Goal: Information Seeking & Learning: Learn about a topic

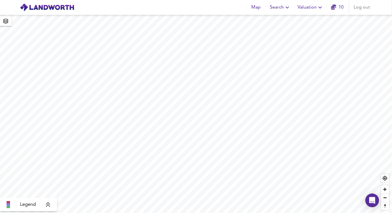
click at [272, 8] on span "Search" at bounding box center [280, 7] width 21 height 8
click at [270, 21] on li "New Search" at bounding box center [280, 20] width 57 height 10
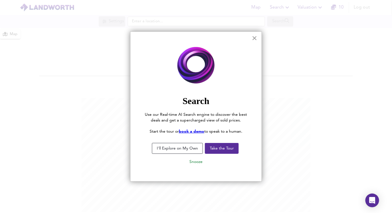
click at [254, 40] on button "×" at bounding box center [254, 37] width 5 height 9
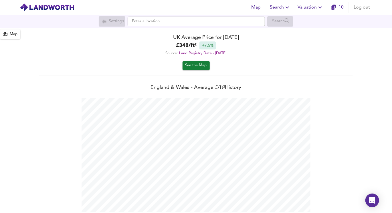
click at [144, 26] on div at bounding box center [196, 22] width 137 height 10
click at [144, 20] on input "text" at bounding box center [196, 22] width 137 height 10
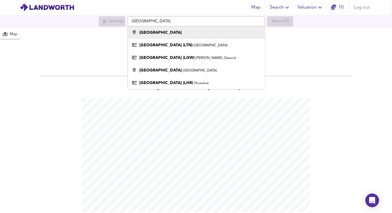
click at [152, 31] on strong "[GEOGRAPHIC_DATA]" at bounding box center [160, 33] width 42 height 4
type input "[GEOGRAPHIC_DATA]"
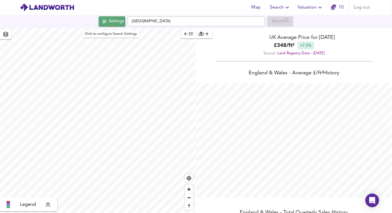
click at [105, 19] on span "Settings" at bounding box center [112, 21] width 24 height 7
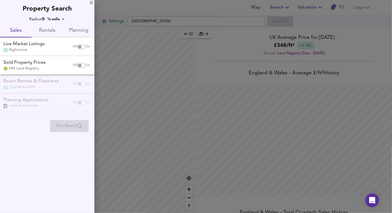
click at [80, 47] on input "checkbox" at bounding box center [80, 47] width 14 height 5
checkbox input "true"
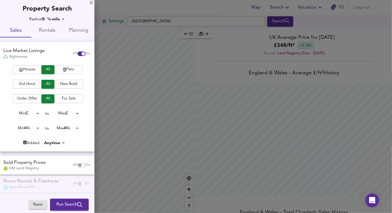
click at [73, 71] on span "Flats" at bounding box center [68, 69] width 23 height 7
click at [29, 85] on span "2nd Hand" at bounding box center [27, 84] width 23 height 7
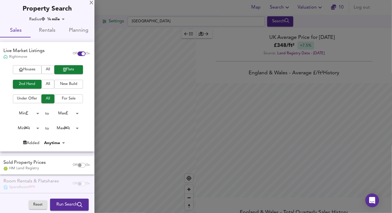
click at [61, 98] on span "For Sale" at bounding box center [68, 99] width 23 height 7
click at [67, 114] on body "Map Search Valuation 10 Log out Settings [GEOGRAPHIC_DATA] Search Legend UK Ave…" at bounding box center [196, 106] width 392 height 213
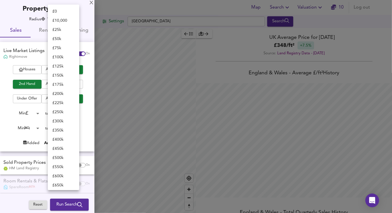
scroll to position [213, 0]
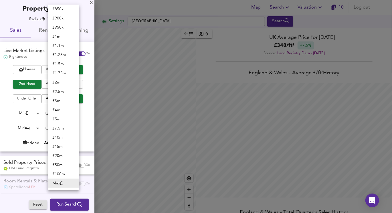
checkbox input "false"
checkbox input "true"
click at [60, 28] on li "£ 200k" at bounding box center [63, 28] width 31 height 9
type input "200000"
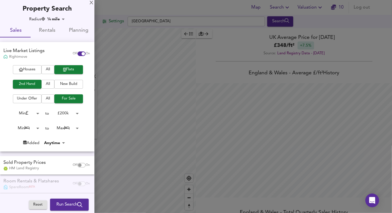
click at [62, 127] on body "Map Search Valuation 10 Log out Settings [GEOGRAPHIC_DATA] Search X London Aver…" at bounding box center [196, 106] width 392 height 213
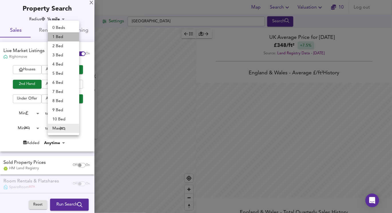
click at [60, 36] on li "1 Bed" at bounding box center [63, 36] width 31 height 9
type input "1"
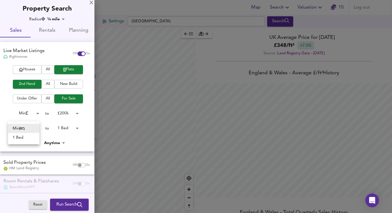
click at [29, 127] on body "Map Search Valuation 10 Log out Settings [GEOGRAPHIC_DATA] Search X London Aver…" at bounding box center [196, 106] width 392 height 213
click at [25, 136] on li "1 Bed" at bounding box center [23, 137] width 31 height 9
type input "1"
click at [131, 115] on div at bounding box center [196, 106] width 392 height 213
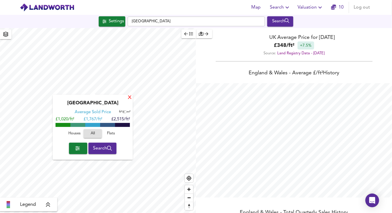
click at [129, 97] on div "X" at bounding box center [129, 97] width 5 height 5
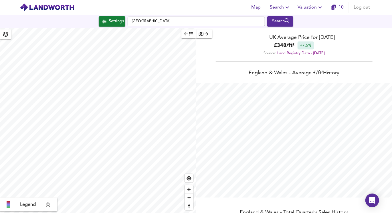
click at [130, 213] on html "Map Search Valuation 10 Log out Settings [GEOGRAPHIC_DATA] Search Legend UK Ave…" at bounding box center [196, 106] width 392 height 213
type input "27493"
click at [109, 18] on div "Settings" at bounding box center [116, 21] width 15 height 7
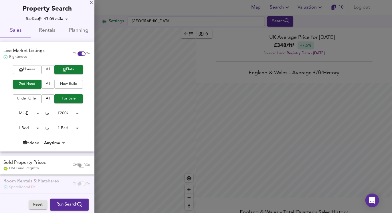
click at [55, 145] on body "Map Search Valuation 10 Log out Settings [GEOGRAPHIC_DATA] Search Legend UK Ave…" at bounding box center [196, 106] width 392 height 213
click at [60, 179] on li "Last 14 days" at bounding box center [57, 179] width 30 height 9
type input "14"
click at [69, 206] on span "Run Search" at bounding box center [69, 204] width 26 height 7
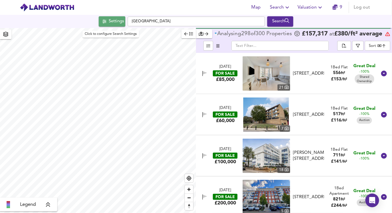
click at [106, 21] on span "Settings" at bounding box center [112, 21] width 24 height 7
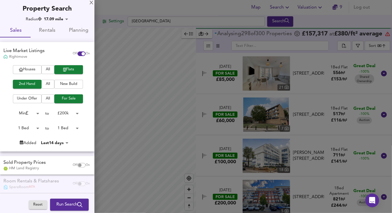
click at [65, 113] on body "Map Search Valuation 9 Log out Settings [GEOGRAPHIC_DATA] Search Legend Analysi…" at bounding box center [196, 106] width 392 height 213
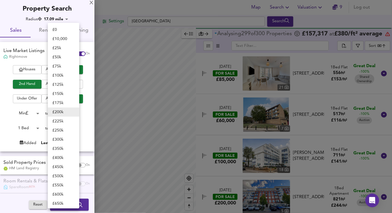
click at [220, 97] on div at bounding box center [196, 106] width 392 height 213
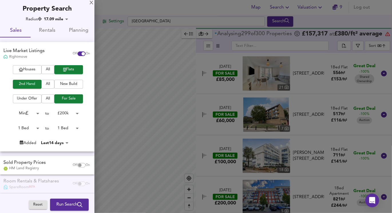
click at [228, 72] on div at bounding box center [196, 106] width 392 height 213
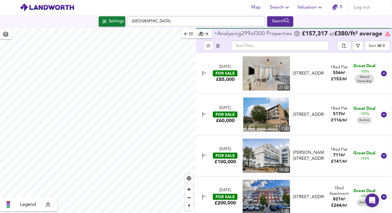
click at [190, 35] on icon "button" at bounding box center [191, 34] width 4 height 4
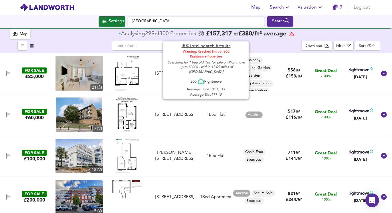
click at [368, 44] on body "Map Search Valuation 9 Log out Settings [GEOGRAPHIC_DATA] Search 300 Results Le…" at bounding box center [196, 106] width 392 height 213
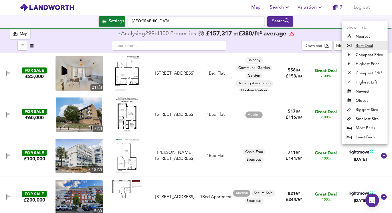
click at [362, 92] on li "Newest" at bounding box center [365, 91] width 46 height 9
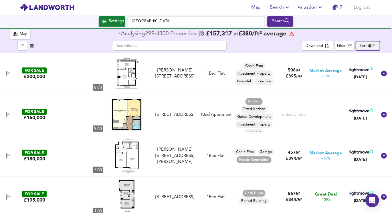
type input "newest"
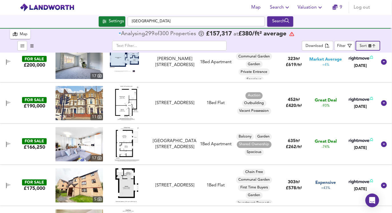
scroll to position [465, 0]
click at [126, 151] on img at bounding box center [126, 144] width 25 height 34
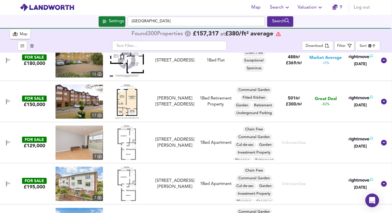
scroll to position [0, 0]
click at [127, 102] on img at bounding box center [127, 101] width 24 height 34
click at [349, 46] on icon "button" at bounding box center [350, 46] width 4 height 4
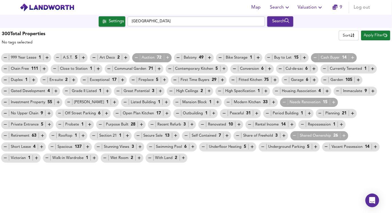
click at [48, 130] on div "Retirement 63" at bounding box center [24, 135] width 48 height 11
click at [8, 133] on icon "button" at bounding box center [5, 135] width 5 height 5
click at [378, 34] on span "Apply Filter" at bounding box center [375, 35] width 23 height 7
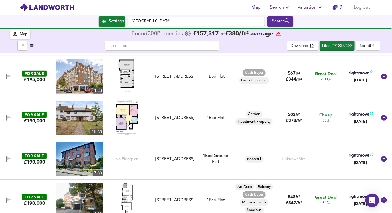
scroll to position [122, 0]
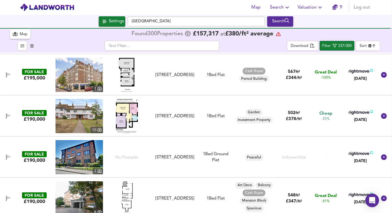
click at [131, 116] on img at bounding box center [127, 116] width 22 height 34
click at [88, 127] on img at bounding box center [80, 116] width 48 height 34
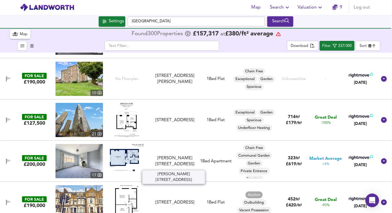
scroll to position [345, 0]
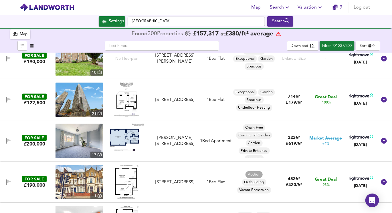
click at [130, 100] on img at bounding box center [126, 100] width 25 height 34
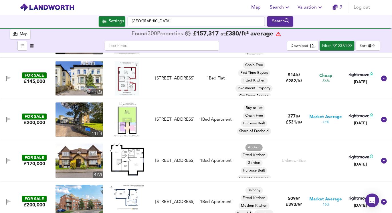
scroll to position [778, 0]
click at [124, 84] on img at bounding box center [127, 79] width 24 height 34
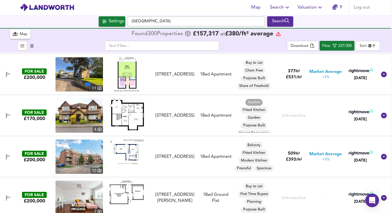
scroll to position [831, 0]
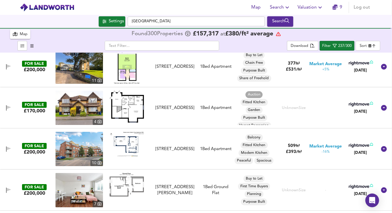
click at [360, 46] on body "Map Search Valuation 9 Log out Settings [GEOGRAPHIC_DATA] Search 300 Results Le…" at bounding box center [196, 106] width 392 height 213
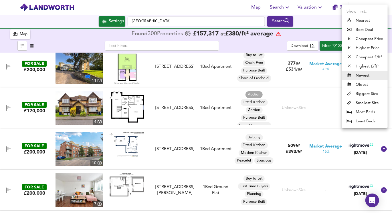
click at [326, 33] on div at bounding box center [196, 106] width 392 height 213
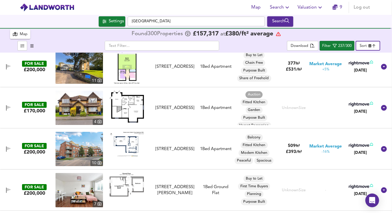
click at [139, 114] on img at bounding box center [127, 107] width 34 height 32
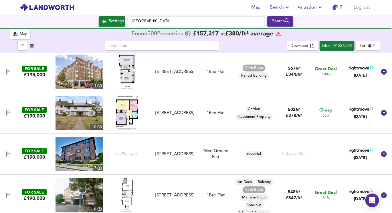
scroll to position [0, 0]
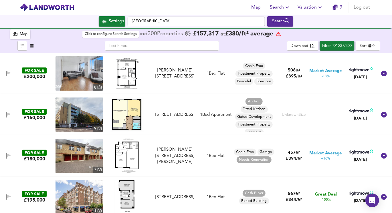
click at [117, 21] on div "Settings" at bounding box center [116, 21] width 15 height 7
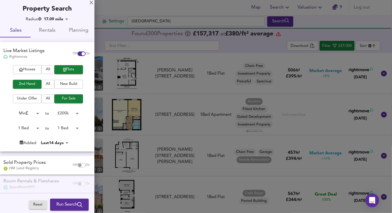
click at [112, 22] on div at bounding box center [196, 106] width 392 height 213
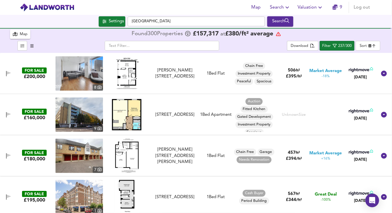
click at [18, 36] on div "Map" at bounding box center [20, 34] width 15 height 7
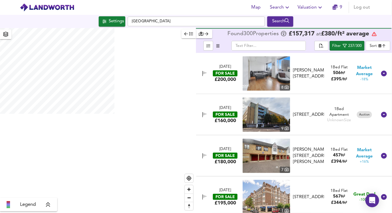
scroll to position [1, 0]
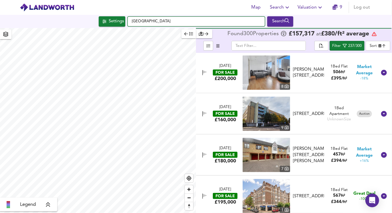
click at [144, 23] on input "[GEOGRAPHIC_DATA]" at bounding box center [196, 22] width 137 height 10
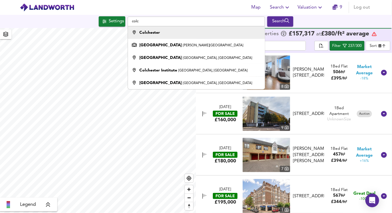
click at [156, 33] on strong "Colchester" at bounding box center [149, 33] width 21 height 4
type input "Colchester"
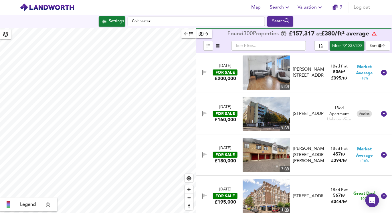
type input "48976"
click at [203, 25] on input "Colchester" at bounding box center [196, 22] width 137 height 10
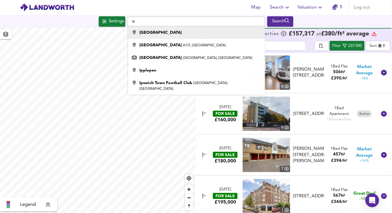
click at [172, 35] on div "[GEOGRAPHIC_DATA]" at bounding box center [194, 33] width 131 height 6
type input "[GEOGRAPHIC_DATA]"
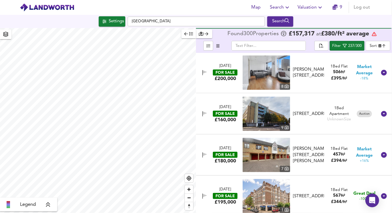
type input "64360"
click at [145, 21] on input "[GEOGRAPHIC_DATA]" at bounding box center [196, 22] width 137 height 10
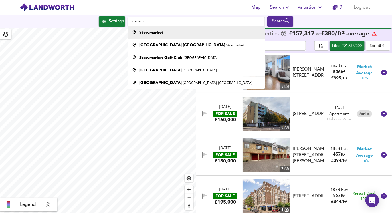
click at [149, 28] on li "Stowmarket" at bounding box center [196, 32] width 137 height 13
type input "Stowmarket"
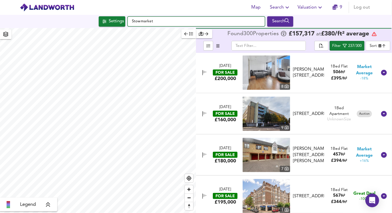
click at [148, 22] on input "Stowmarket" at bounding box center [196, 22] width 137 height 10
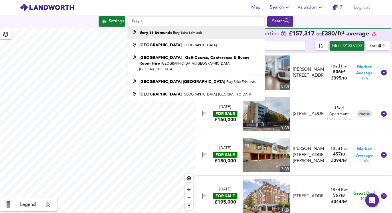
click at [143, 32] on strong "Bury St Edmunds" at bounding box center [155, 33] width 33 height 4
type input "[GEOGRAPHIC_DATA], [GEOGRAPHIC_DATA]"
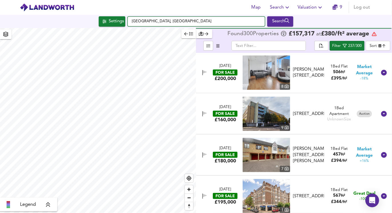
click at [147, 20] on input "[GEOGRAPHIC_DATA], [GEOGRAPHIC_DATA]" at bounding box center [196, 22] width 137 height 10
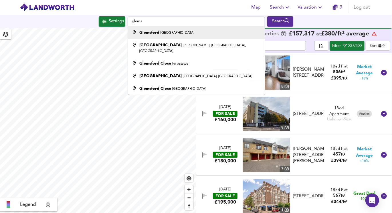
click at [153, 31] on strong "Glemsford" at bounding box center [149, 33] width 20 height 4
type input "[GEOGRAPHIC_DATA], [GEOGRAPHIC_DATA]"
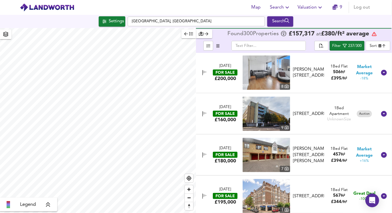
click at [131, 0] on html "Map Search Valuation 9 Log out Settings [GEOGRAPHIC_DATA], [GEOGRAPHIC_DATA] Se…" at bounding box center [196, 106] width 392 height 213
click at [97, 26] on div "Map Search Valuation 9 Log out Settings [GEOGRAPHIC_DATA], [GEOGRAPHIC_DATA] Se…" at bounding box center [196, 106] width 392 height 213
click at [7, 34] on icon "button" at bounding box center [5, 34] width 5 height 5
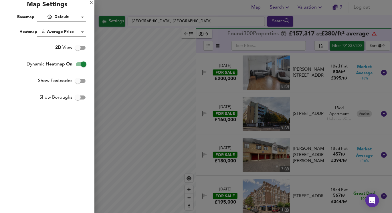
click at [7, 34] on div "Heatmap Average Price landworth" at bounding box center [43, 31] width 86 height 9
drag, startPoint x: 91, startPoint y: 3, endPoint x: 109, endPoint y: 22, distance: 26.1
click at [91, 3] on div "X" at bounding box center [92, 3] width 4 height 4
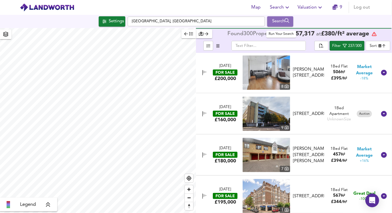
click at [288, 22] on icon "submit" at bounding box center [287, 20] width 5 height 5
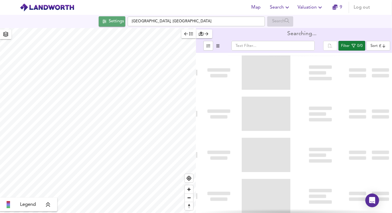
click at [104, 20] on span "Settings" at bounding box center [112, 21] width 24 height 7
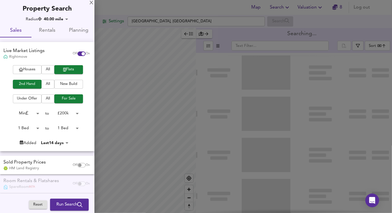
type input "bestdeal"
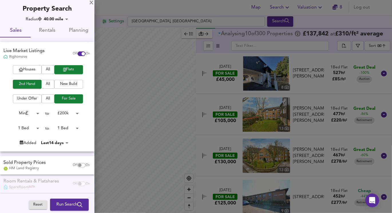
click at [98, 10] on div at bounding box center [196, 106] width 392 height 213
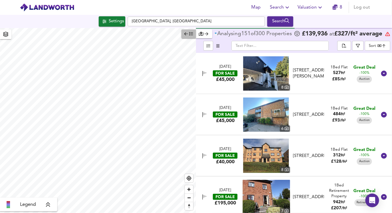
click at [191, 36] on icon "button" at bounding box center [191, 34] width 4 height 4
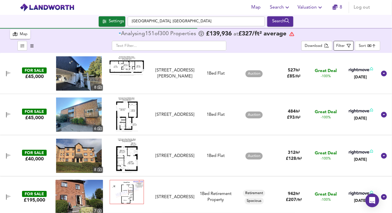
click at [345, 46] on div "Filter" at bounding box center [341, 46] width 9 height 7
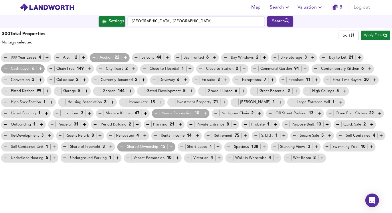
click at [206, 135] on div "Retirement 75" at bounding box center [227, 136] width 42 height 6
click at [207, 136] on icon "button" at bounding box center [208, 136] width 3 height 0
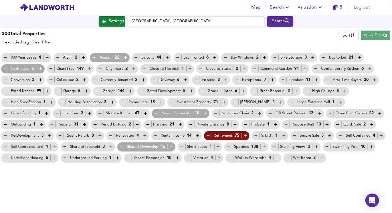
click at [375, 35] on span "Apply Filter" at bounding box center [375, 35] width 23 height 7
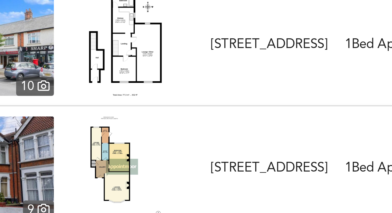
scroll to position [35, 0]
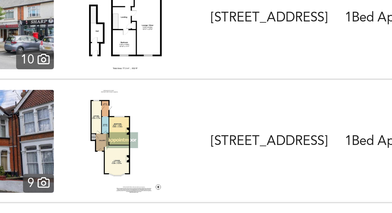
click at [117, 114] on img at bounding box center [127, 121] width 24 height 34
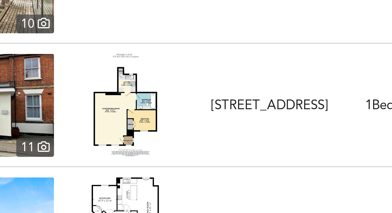
scroll to position [424, 0]
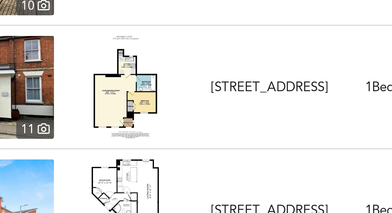
click at [126, 95] on img at bounding box center [126, 103] width 21 height 34
click at [98, 105] on img at bounding box center [80, 103] width 48 height 34
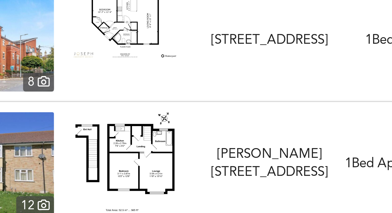
scroll to position [485, 0]
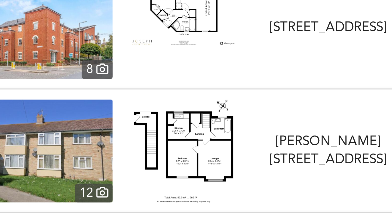
click at [86, 124] on img at bounding box center [80, 125] width 48 height 34
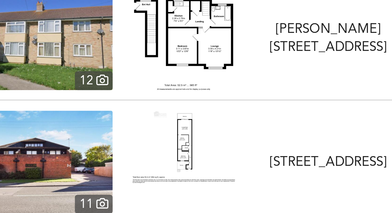
scroll to position [524, 0]
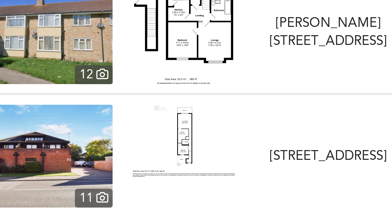
click at [126, 119] on img at bounding box center [127, 121] width 34 height 24
click at [97, 120] on img at bounding box center [80, 126] width 48 height 34
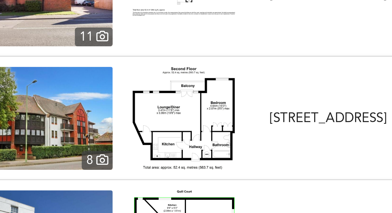
scroll to position [579, 0]
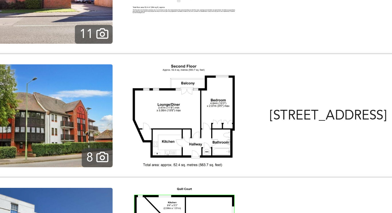
click at [97, 116] on img at bounding box center [80, 113] width 48 height 34
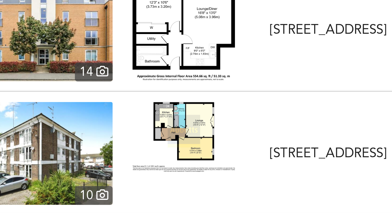
scroll to position [691, 0]
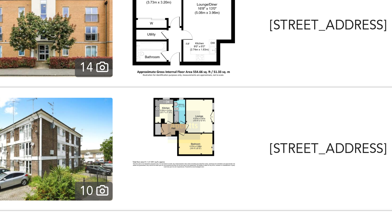
click at [92, 121] on img at bounding box center [80, 124] width 48 height 34
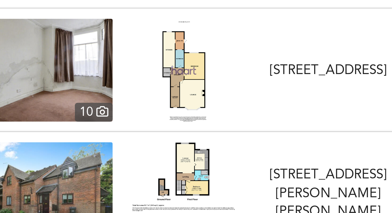
scroll to position [777, 0]
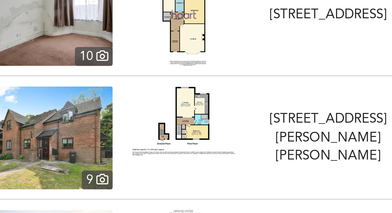
click at [133, 109] on img at bounding box center [127, 114] width 34 height 23
click at [90, 114] on img at bounding box center [80, 120] width 48 height 34
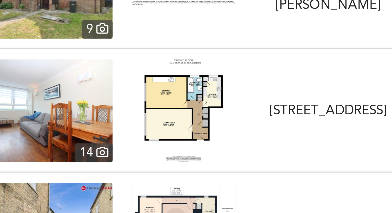
scroll to position [832, 0]
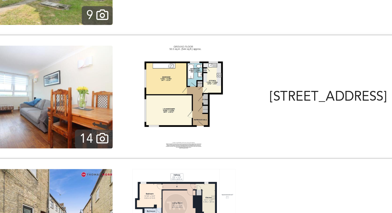
click at [135, 100] on img at bounding box center [127, 107] width 26 height 34
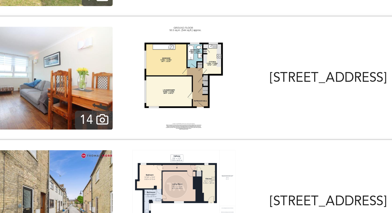
scroll to position [840, 0]
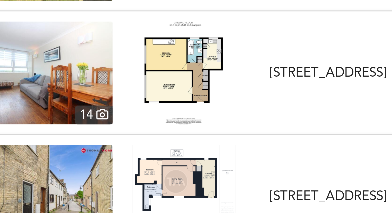
click at [85, 106] on img at bounding box center [80, 99] width 48 height 34
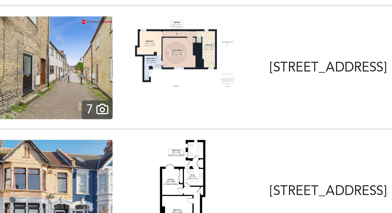
scroll to position [884, 0]
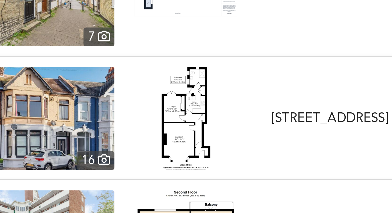
click at [130, 134] on img at bounding box center [127, 138] width 16 height 34
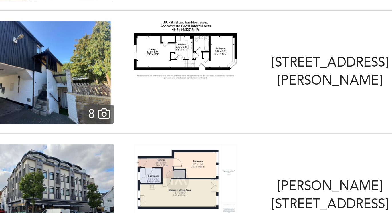
scroll to position [1023, 0]
click at [87, 135] on img at bounding box center [80, 122] width 48 height 34
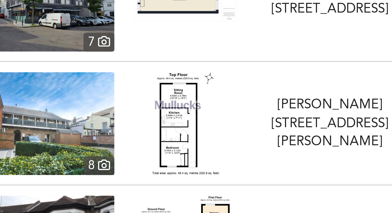
scroll to position [1088, 0]
click at [101, 143] on img at bounding box center [80, 139] width 48 height 34
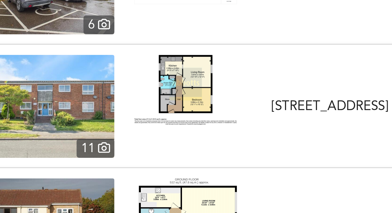
scroll to position [1216, 0]
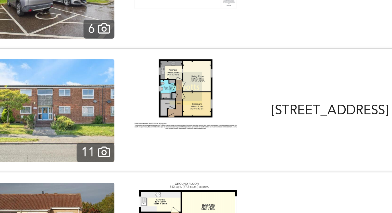
click at [95, 131] on img at bounding box center [80, 135] width 48 height 34
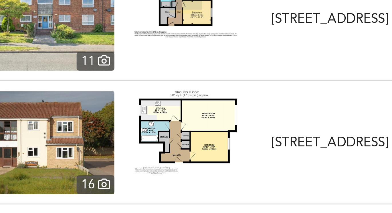
scroll to position [1248, 0]
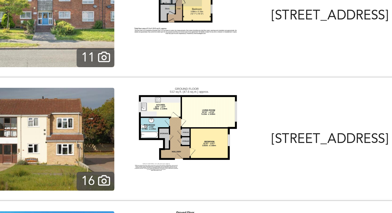
click at [94, 143] on img at bounding box center [80, 144] width 48 height 34
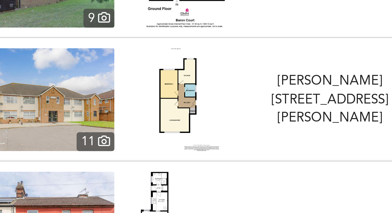
scroll to position [1389, 0]
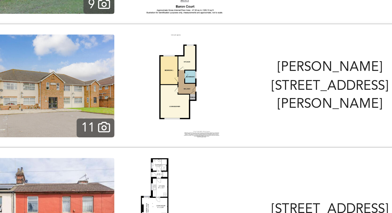
click at [87, 124] on img at bounding box center [80, 127] width 48 height 34
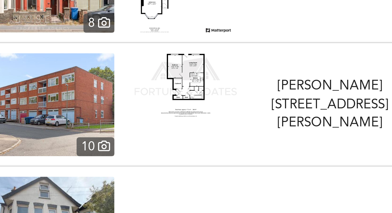
scroll to position [1465, 0]
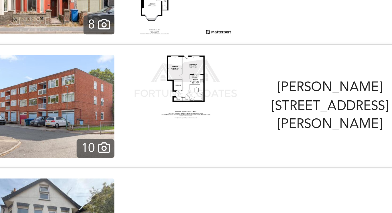
click at [128, 125] on img at bounding box center [127, 126] width 34 height 21
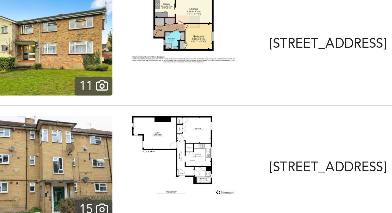
scroll to position [1771, 0]
click at [88, 122] on img at bounding box center [80, 116] width 48 height 34
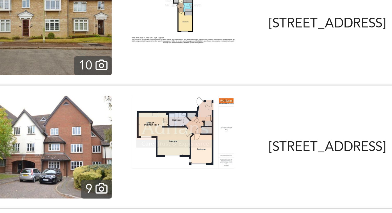
scroll to position [2272, 0]
